Goal: Contribute content

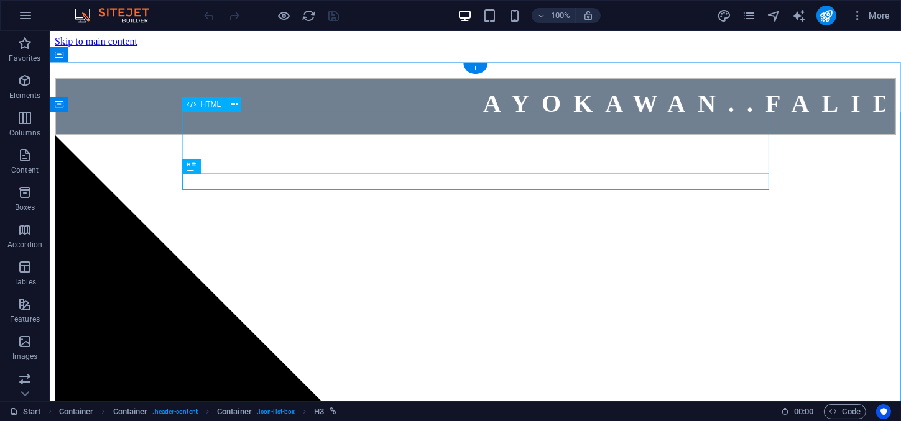
click at [467, 135] on div "AYOKAWAN..FALIDASI DATA KABEL" at bounding box center [474, 106] width 841 height 57
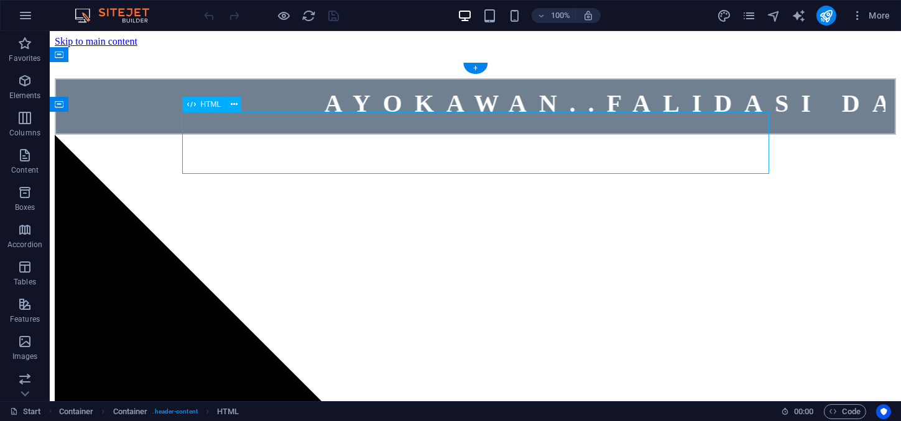
click at [467, 135] on div "AYOKAWAN..FALIDASI DATA KABEL" at bounding box center [474, 106] width 841 height 57
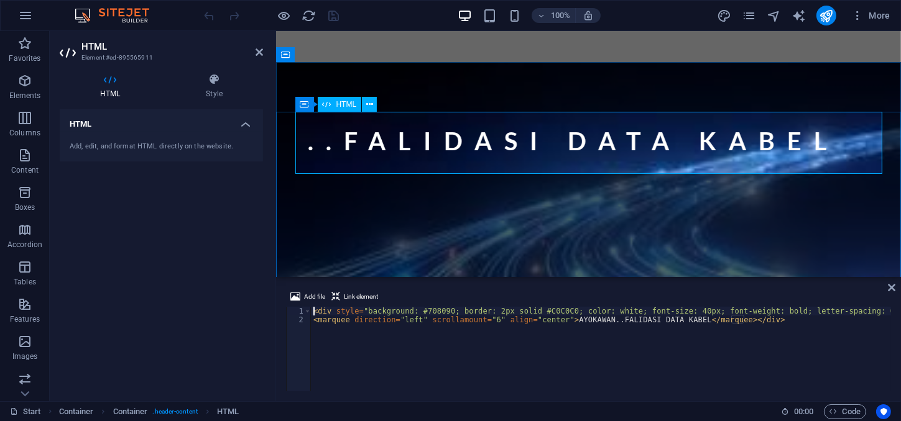
click at [429, 135] on div "AYOKAWAN..FALIDASI DATA KABEL" at bounding box center [588, 146] width 587 height 68
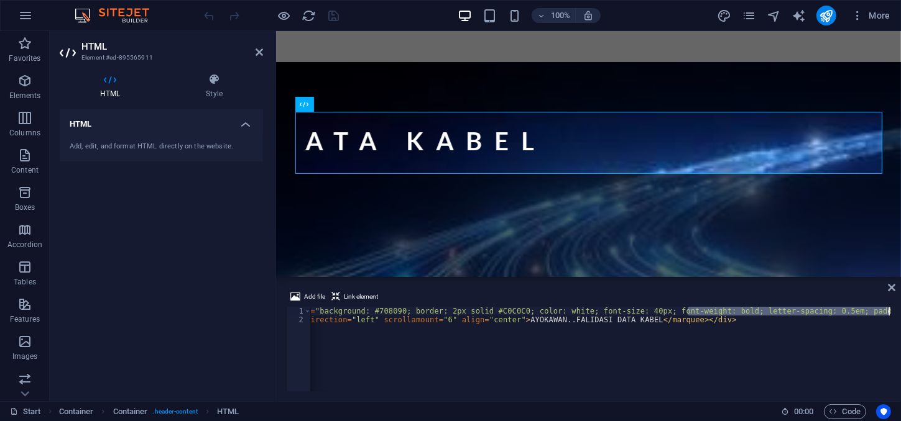
scroll to position [0, 48]
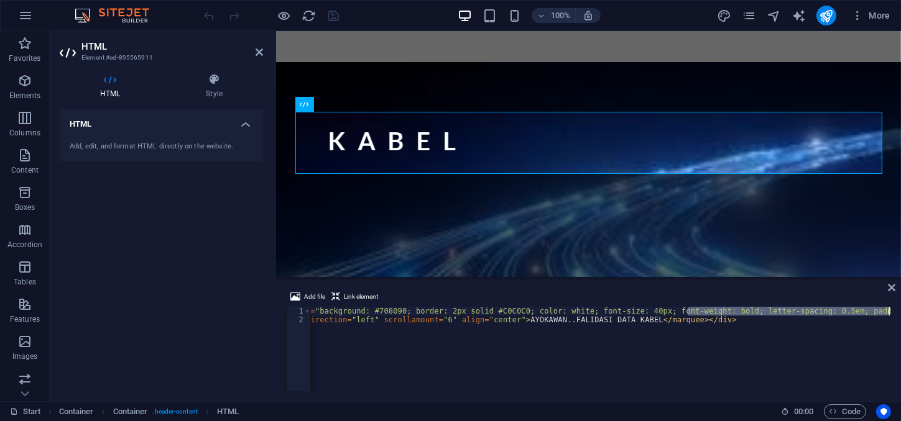
drag, startPoint x: 737, startPoint y: 311, endPoint x: 918, endPoint y: 310, distance: 180.9
click at [891, 310] on div "< div style = "background: #708090; border: 2px solid #C0C0C0; color: white; fo…" at bounding box center [601, 349] width 580 height 85
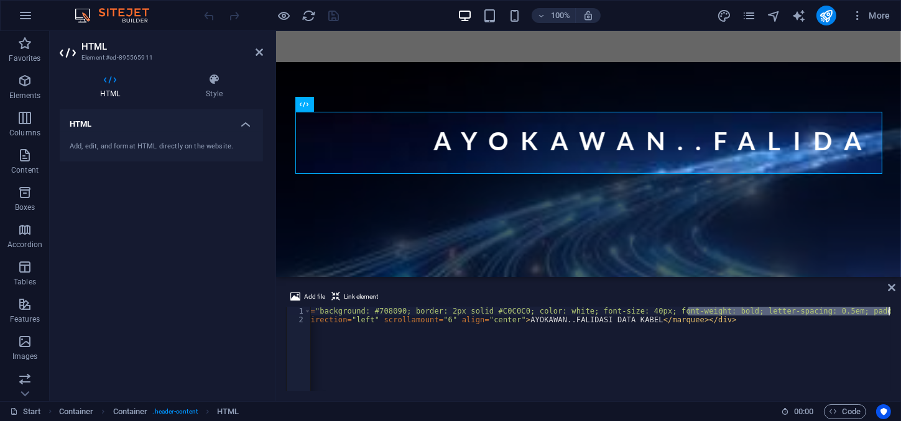
click at [824, 309] on div "< div style = "background: #708090; border: 2px solid #C0C0C0; color: white; fo…" at bounding box center [601, 349] width 580 height 85
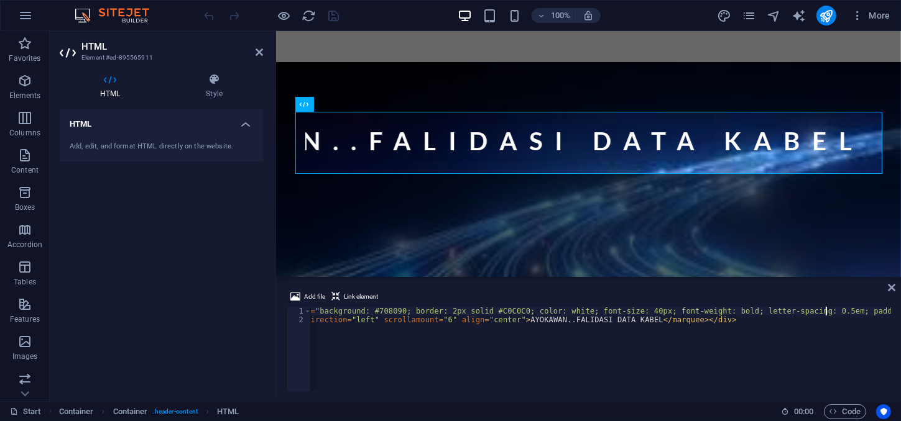
click at [521, 319] on div "< div style = "background: #708090; border: 2px solid #C0C0C0; color: white; fo…" at bounding box center [576, 358] width 628 height 102
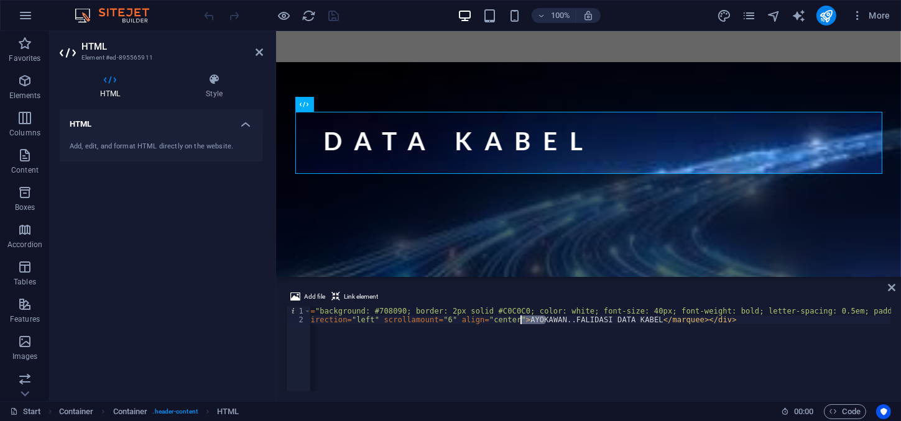
drag, startPoint x: 544, startPoint y: 319, endPoint x: 521, endPoint y: 318, distance: 23.1
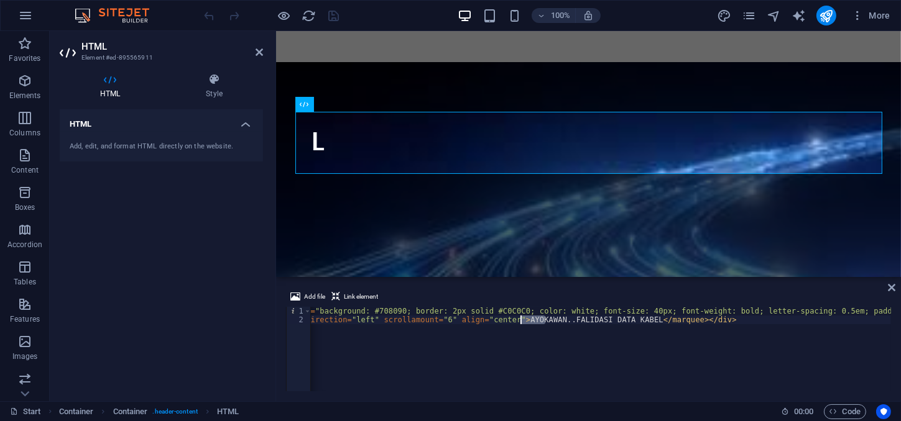
click at [521, 318] on div "< div style = "background: #708090; border: 2px solid #C0C0C0; color: white; fo…" at bounding box center [576, 358] width 628 height 102
type textarea "<marquee direction="left" scrollamount="6" align="center">AYO.FALIDASI DATA KAB…"
click at [239, 229] on div "HTML Add, edit, and format HTML directly on the website." at bounding box center [161, 250] width 203 height 282
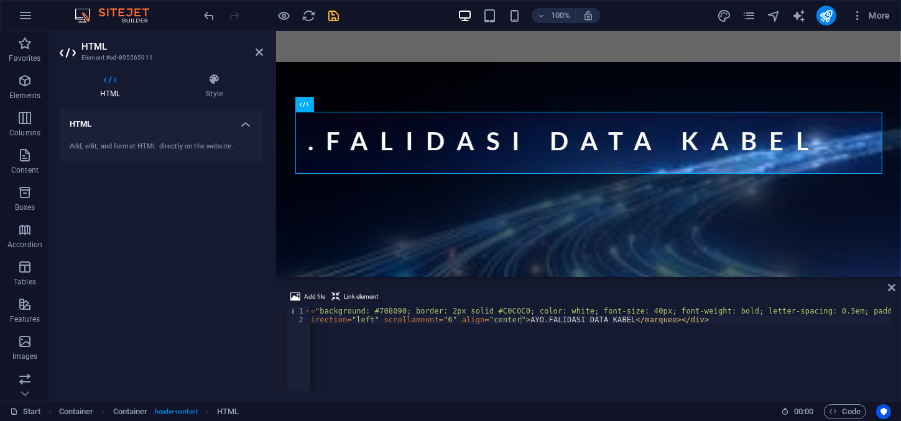
click at [337, 11] on icon "save" at bounding box center [334, 16] width 14 height 14
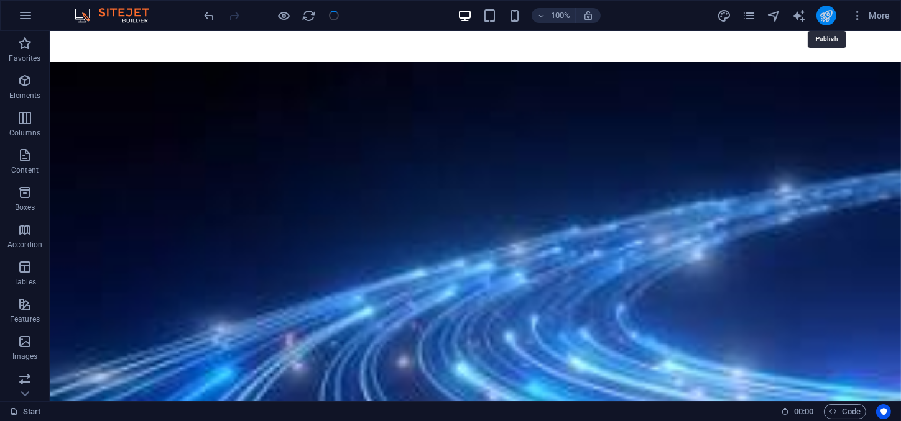
click at [827, 9] on icon "publish" at bounding box center [825, 16] width 14 height 14
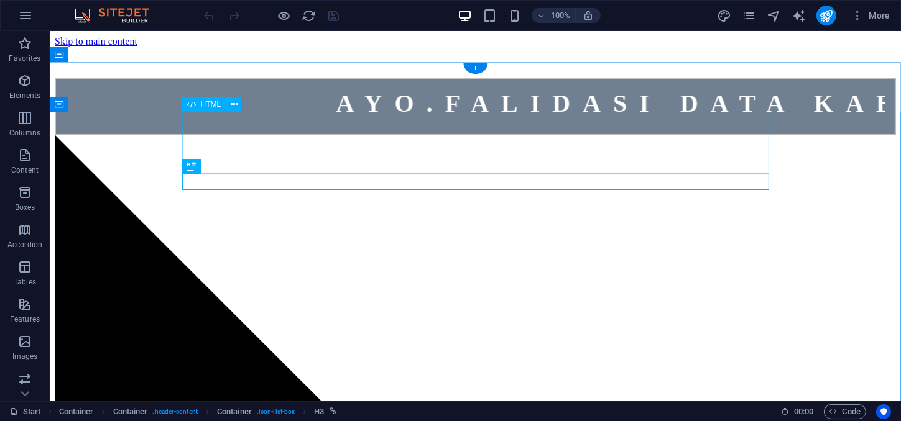
click at [475, 135] on div "AYO.FALIDASI DATA KABEL" at bounding box center [474, 106] width 841 height 57
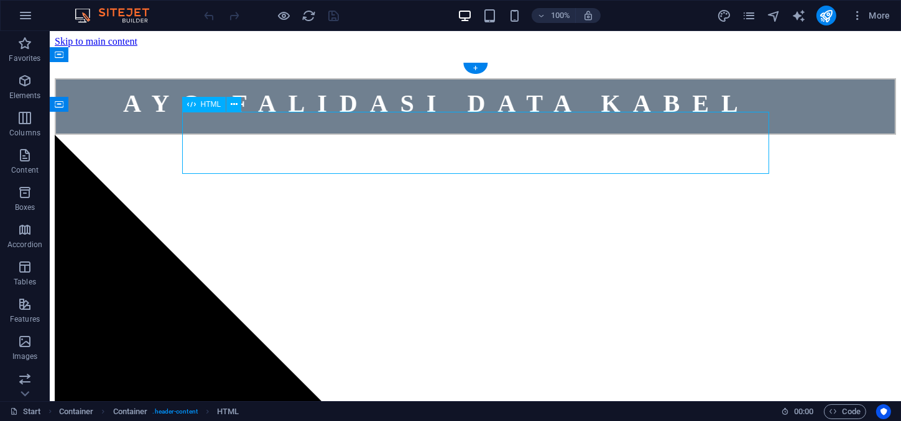
click at [475, 135] on div "AYO.FALIDASI DATA KABEL" at bounding box center [474, 106] width 841 height 57
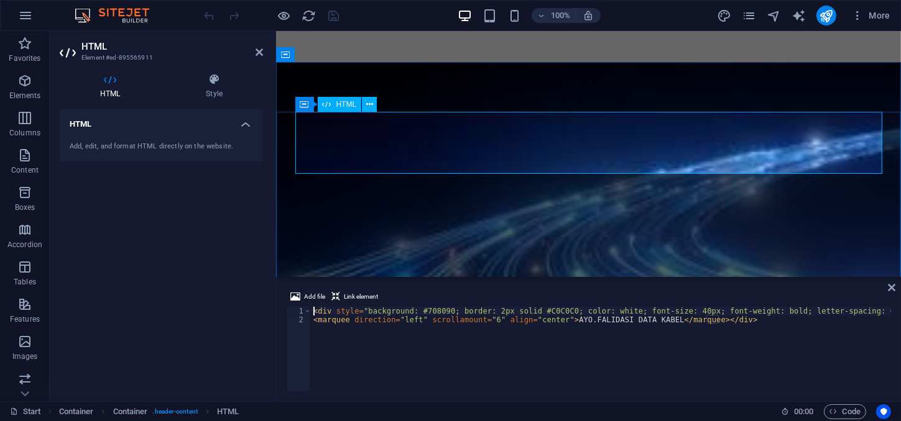
click at [400, 150] on div "AYO.FALIDASI DATA KABEL" at bounding box center [588, 146] width 587 height 68
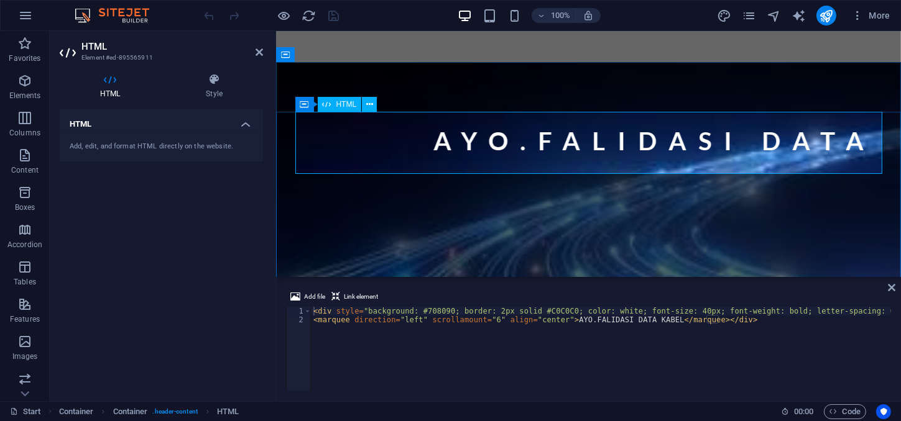
click at [400, 150] on div "AYO.FALIDASI DATA KABEL" at bounding box center [588, 146] width 587 height 68
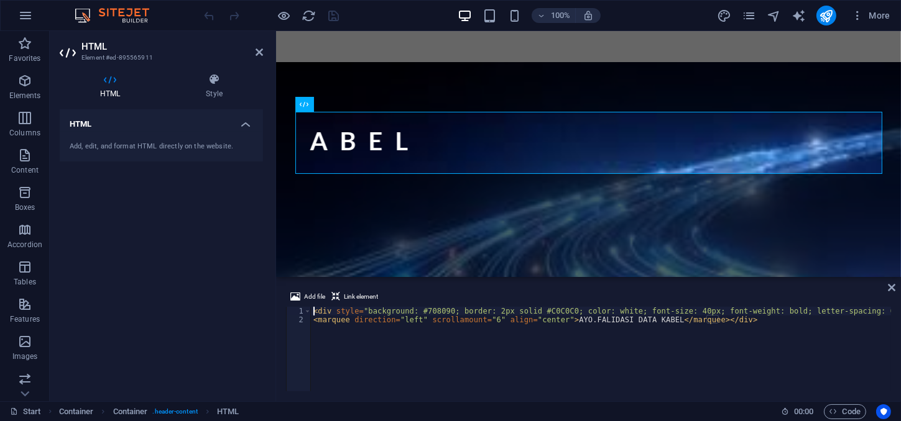
click at [572, 318] on div "< div style = "background: #708090; border: 2px solid #C0C0C0; color: white; fo…" at bounding box center [625, 358] width 628 height 102
type textarea "<marquee direction="left" scrollamount="6" align="center">AYOFALIDASI DATA KABE…"
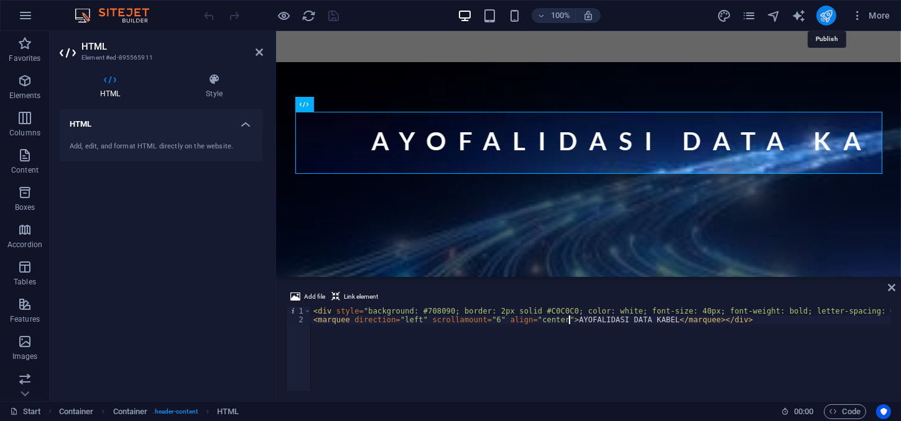
click at [824, 12] on icon "publish" at bounding box center [825, 16] width 14 height 14
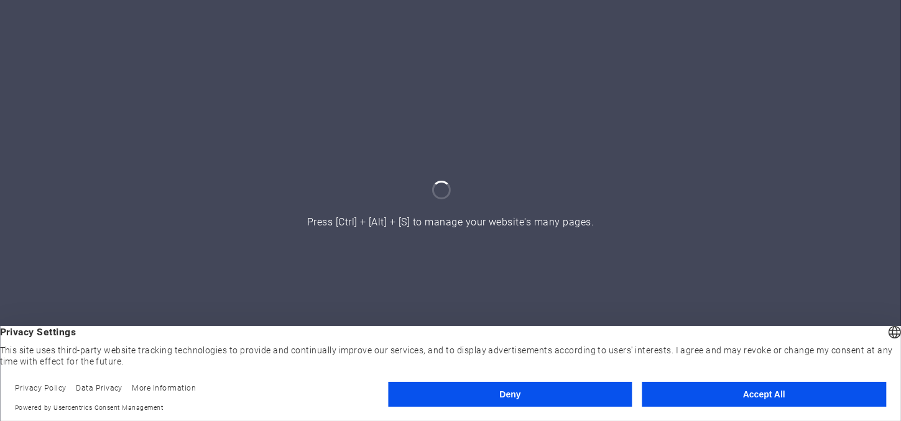
click at [762, 389] on button "Accept All" at bounding box center [764, 394] width 244 height 25
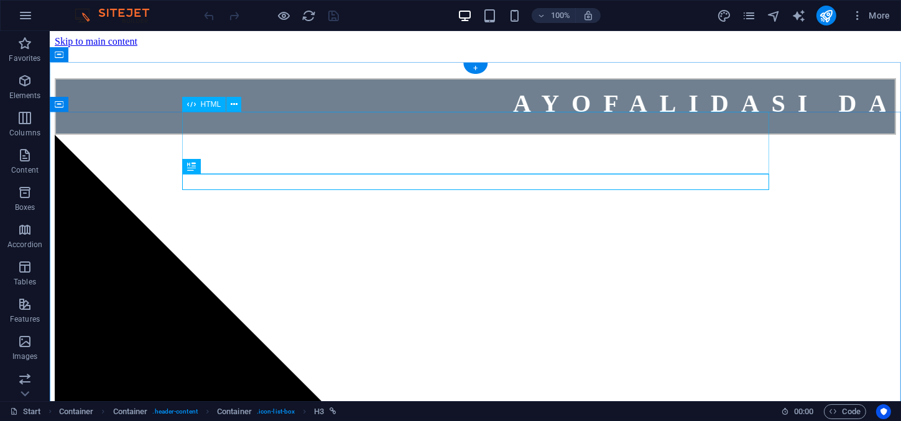
click at [476, 135] on div "AYOFALIDASI DATA KABEL" at bounding box center [474, 106] width 841 height 57
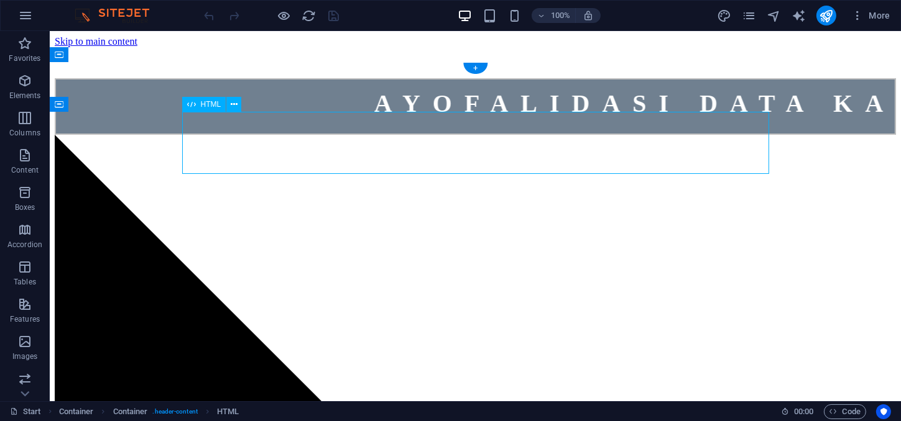
click at [476, 135] on div "AYOFALIDASI DATA KABEL" at bounding box center [474, 106] width 841 height 57
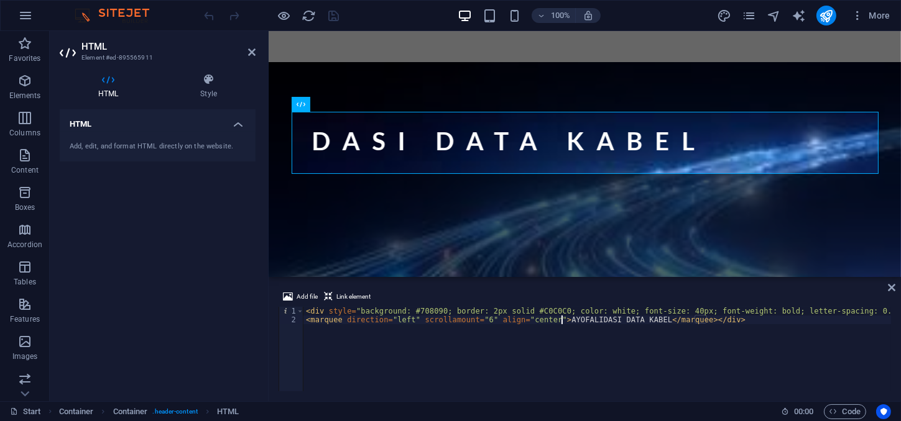
click at [561, 319] on div "< div style = "background: #708090; border: 2px solid #C0C0C0; color: white; fo…" at bounding box center [617, 358] width 628 height 102
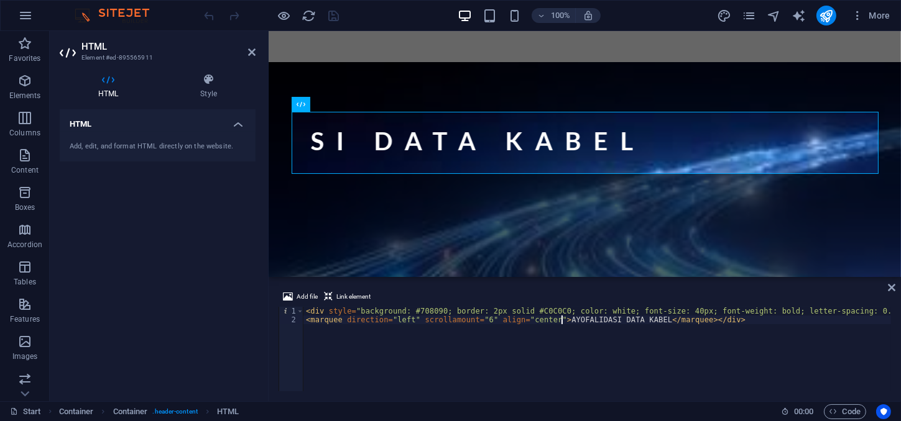
scroll to position [0, 21]
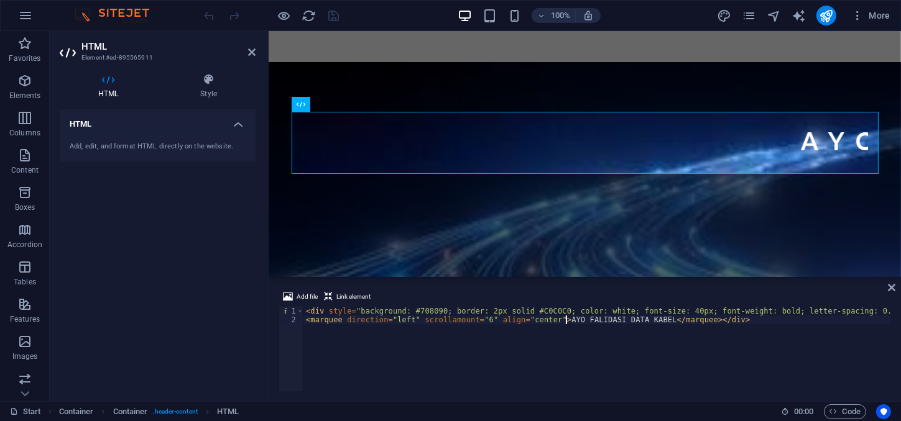
type textarea "<marquee direction="left" scrollamount="6" align="center">AYO FALIDASI DATA KAB…"
click at [204, 221] on div "HTML Add, edit, and format HTML directly on the website." at bounding box center [158, 250] width 196 height 282
click at [328, 12] on icon "save" at bounding box center [334, 16] width 14 height 14
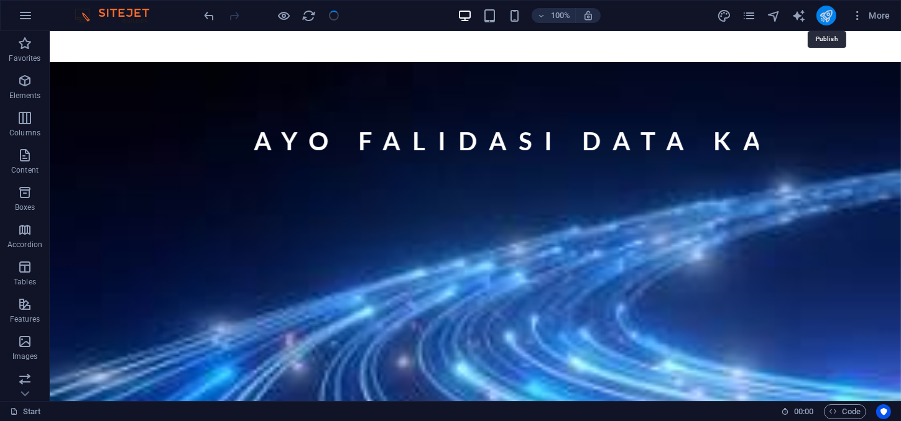
click at [822, 17] on icon "publish" at bounding box center [825, 16] width 14 height 14
